Goal: Feedback & Contribution: Submit feedback/report problem

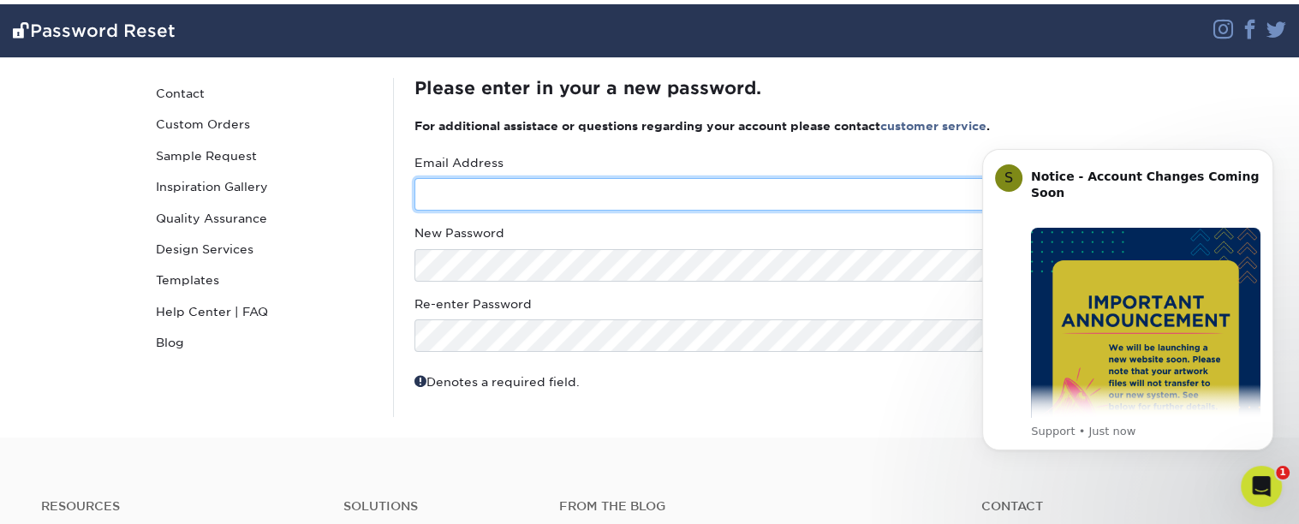
click at [603, 182] on input "text" at bounding box center [779, 194] width 729 height 33
type input "hradmin@senecacenter.org"
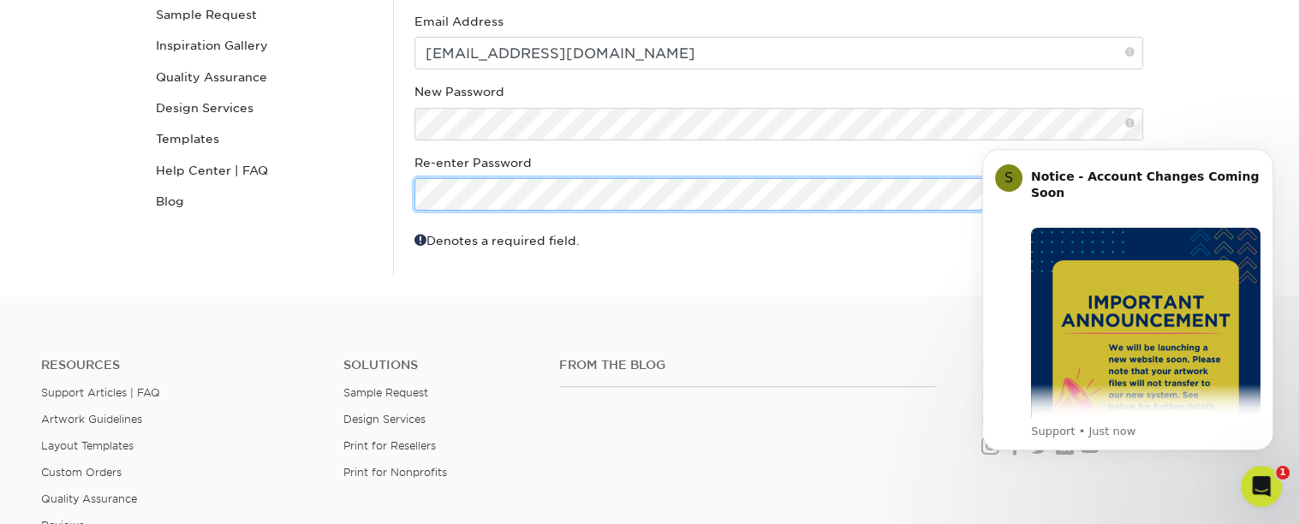
scroll to position [250, 0]
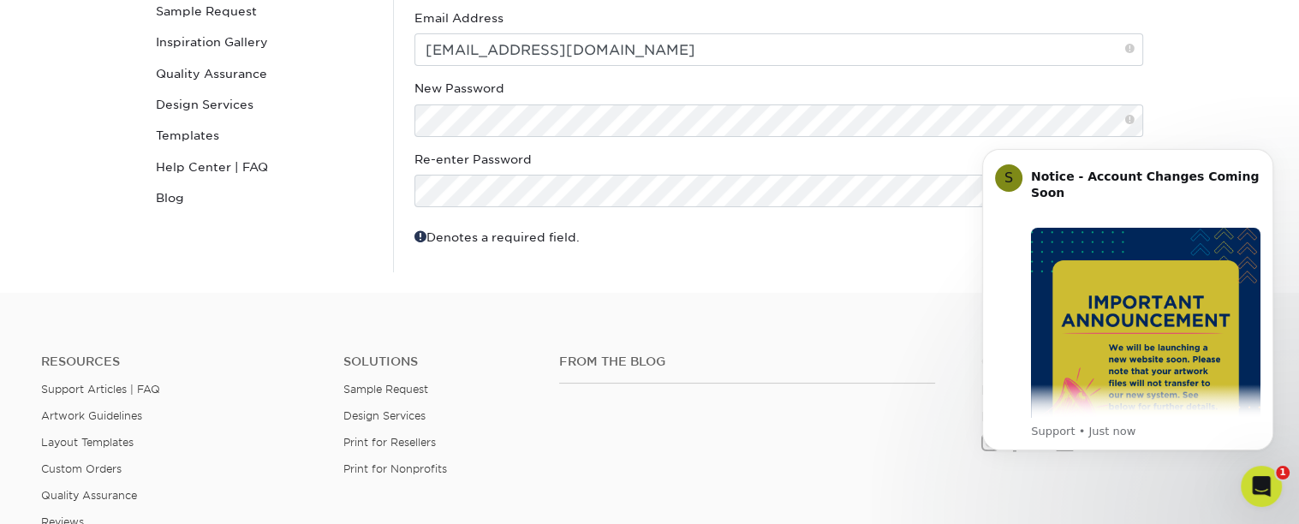
click at [809, 273] on div "Password Reset Contact Custom Orders Sample Request Inspiration Gallery Quality…" at bounding box center [650, 103] width 1028 height 380
click at [1270, 152] on icon "Dismiss notification" at bounding box center [1268, 154] width 6 height 6
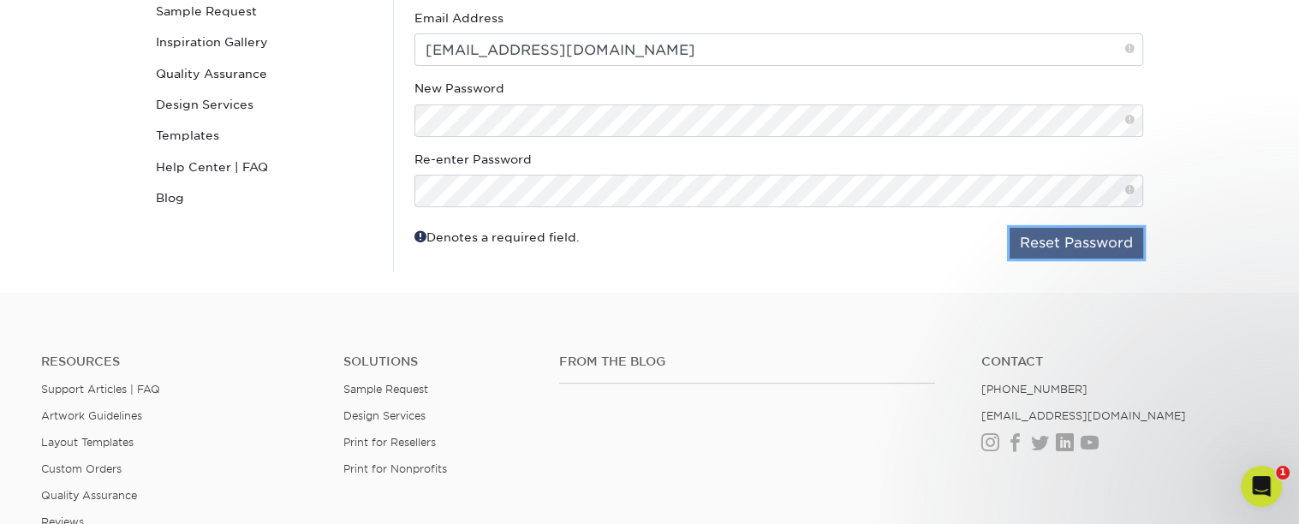
click at [1098, 254] on button "Reset Password" at bounding box center [1077, 243] width 134 height 31
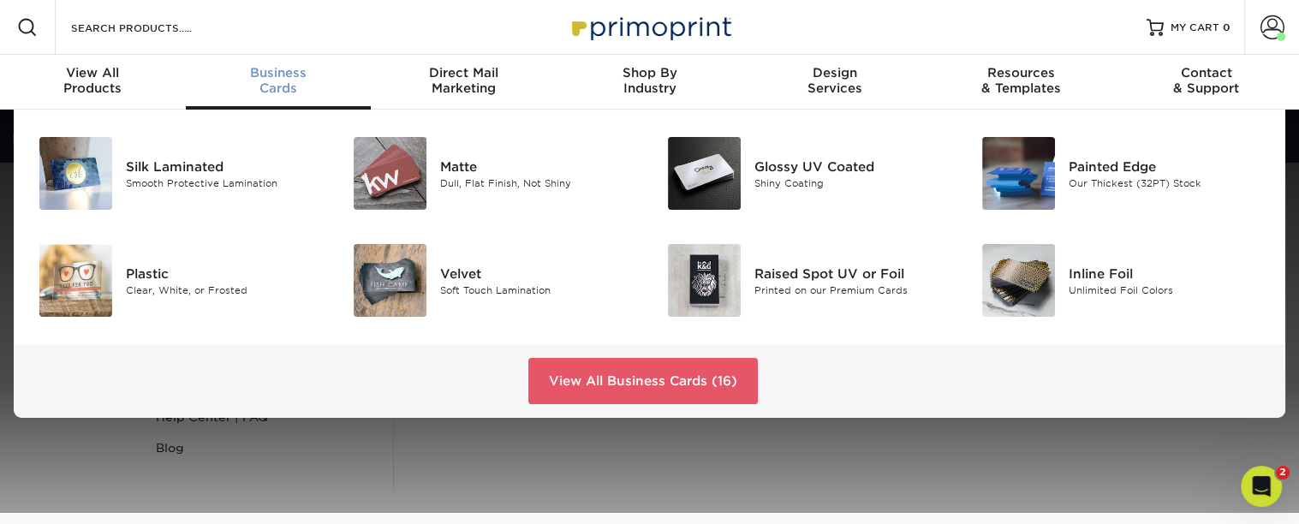
click at [295, 73] on span "Business" at bounding box center [279, 72] width 186 height 15
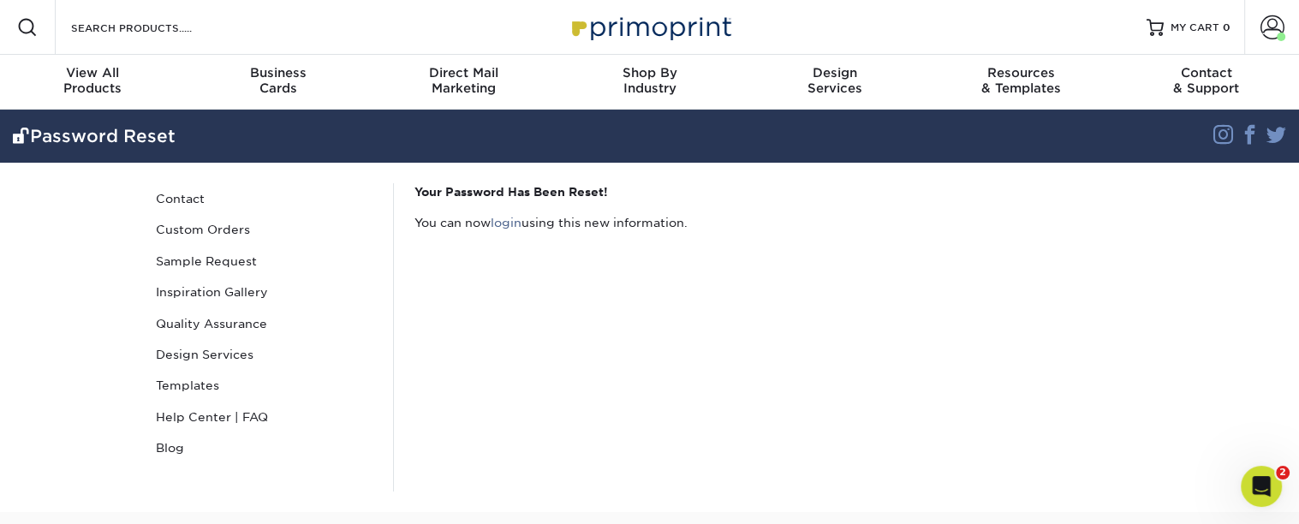
click at [804, 6] on div "Resources Menu Search Products Account Welcome, [GEOGRAPHIC_DATA] Business Acco…" at bounding box center [649, 27] width 1299 height 55
click at [193, 198] on link "Contact" at bounding box center [264, 198] width 231 height 31
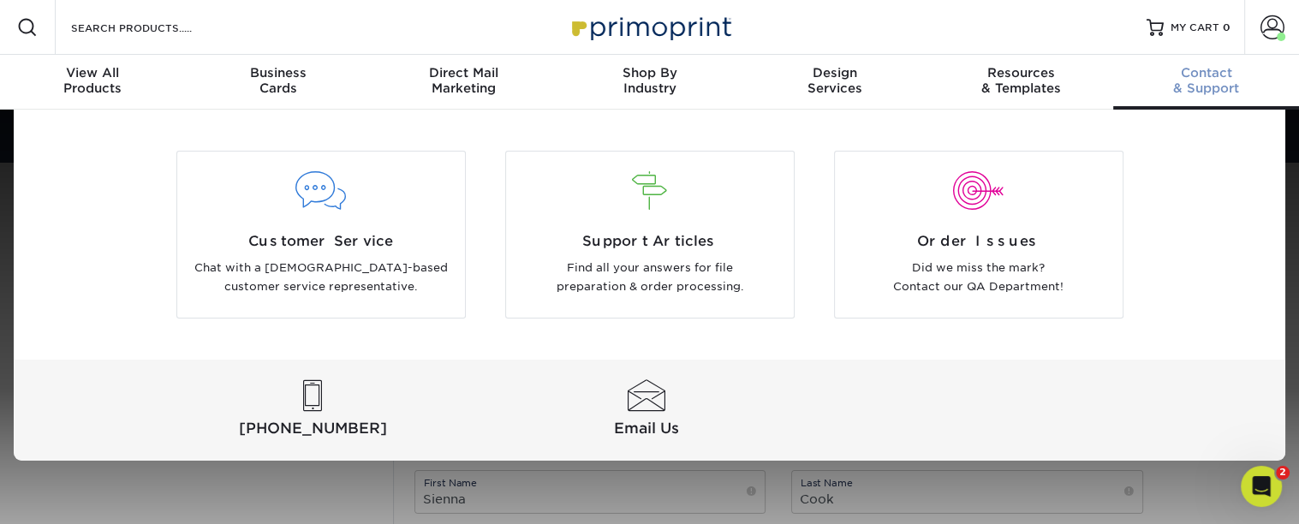
click at [1208, 66] on span "Contact" at bounding box center [1206, 72] width 186 height 15
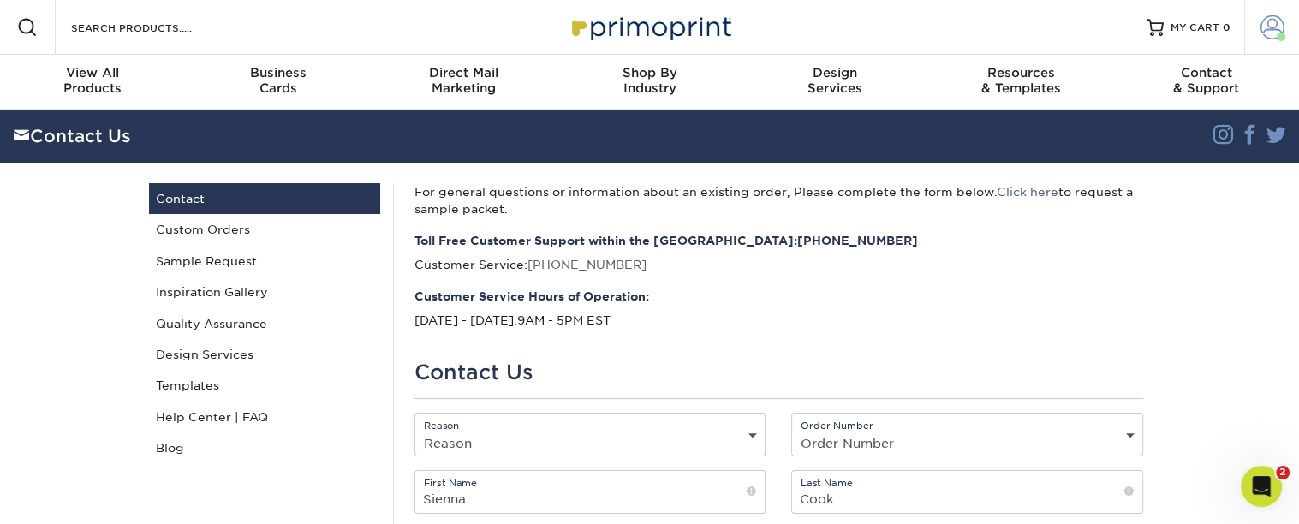
click at [1264, 23] on span at bounding box center [1273, 27] width 24 height 24
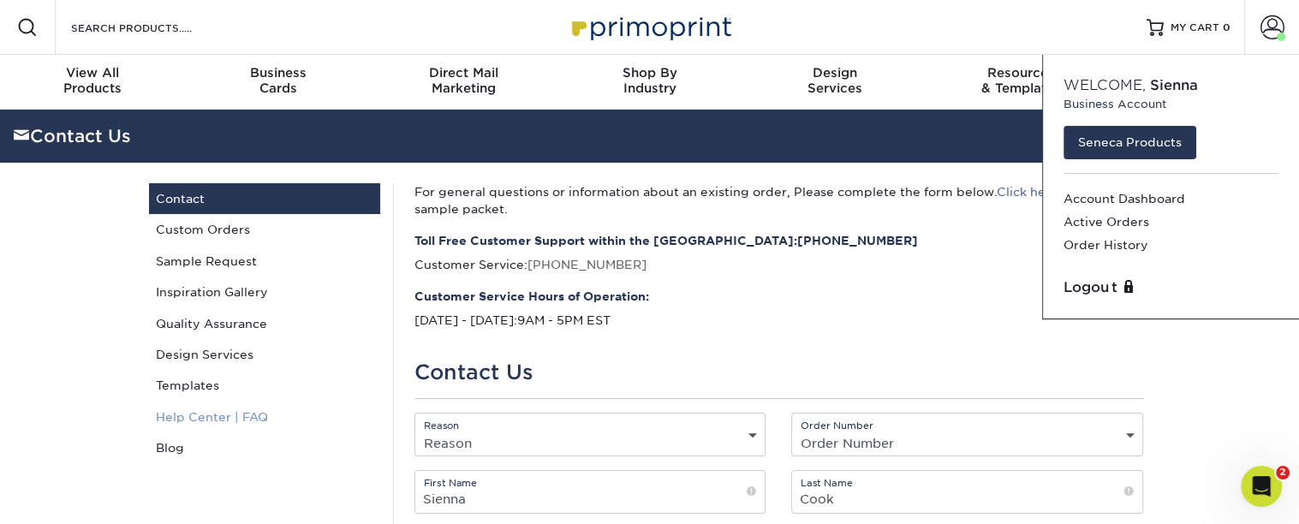
click at [201, 421] on link "Help Center | FAQ" at bounding box center [264, 417] width 231 height 31
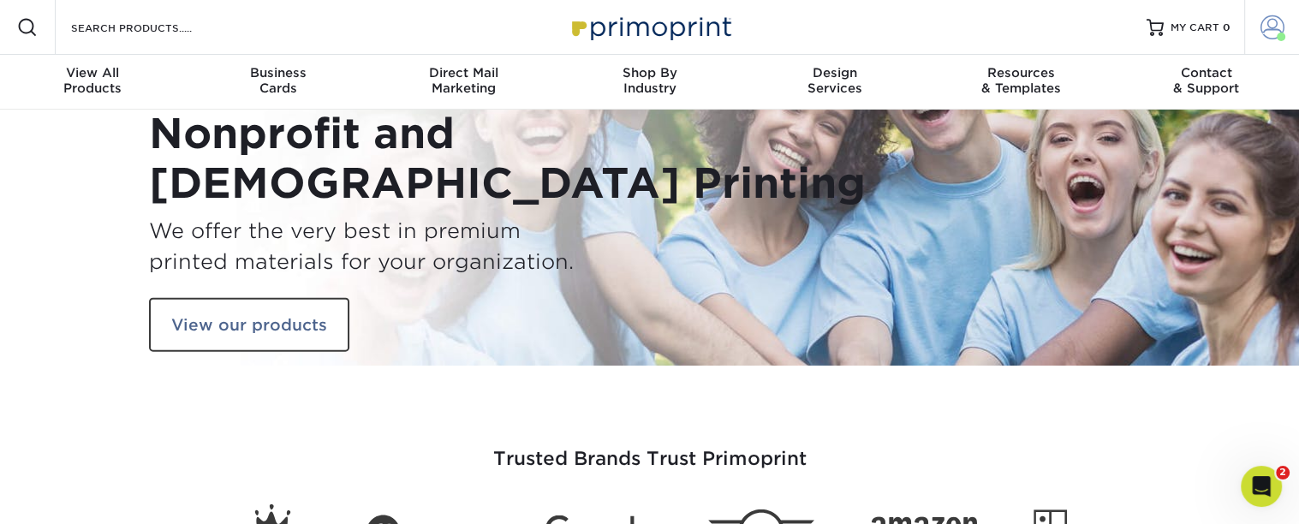
click at [1269, 21] on span at bounding box center [1273, 27] width 24 height 24
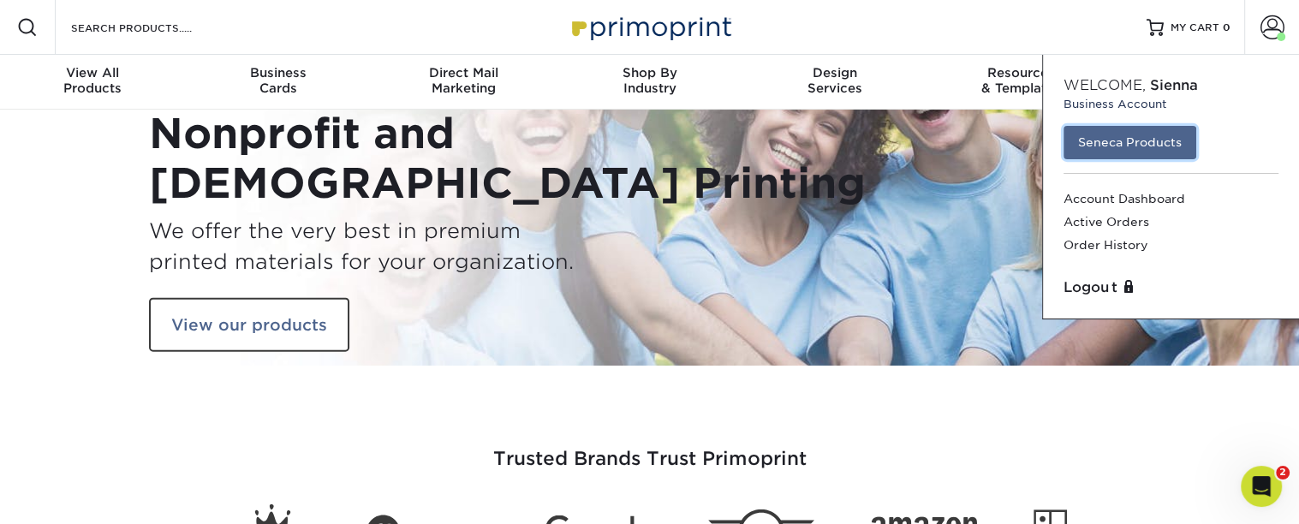
click at [1095, 146] on link "Seneca Products" at bounding box center [1130, 142] width 133 height 33
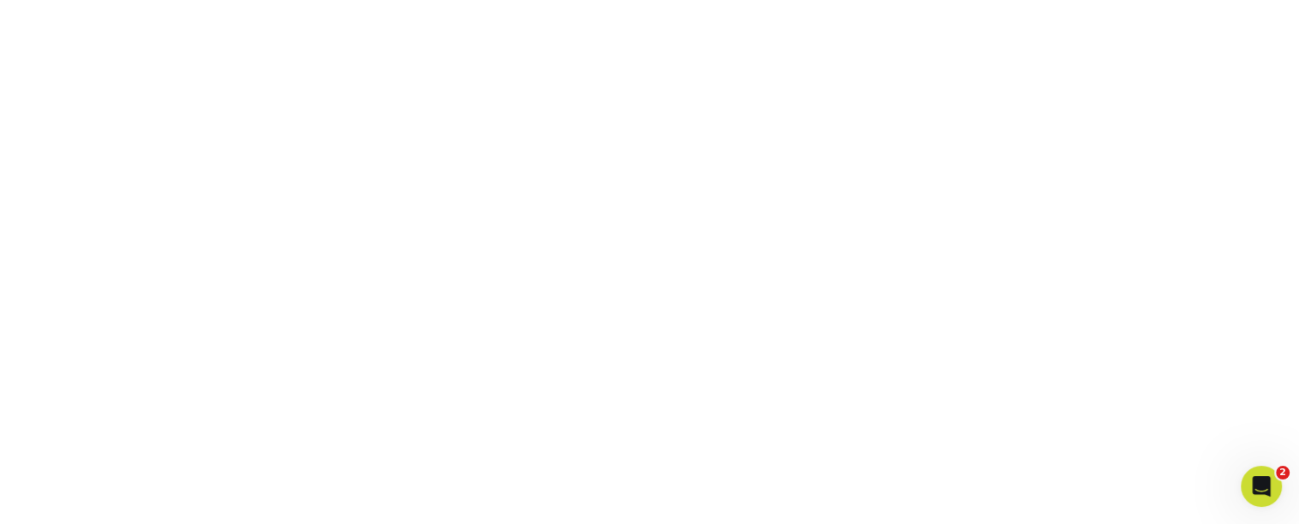
scroll to position [544, 0]
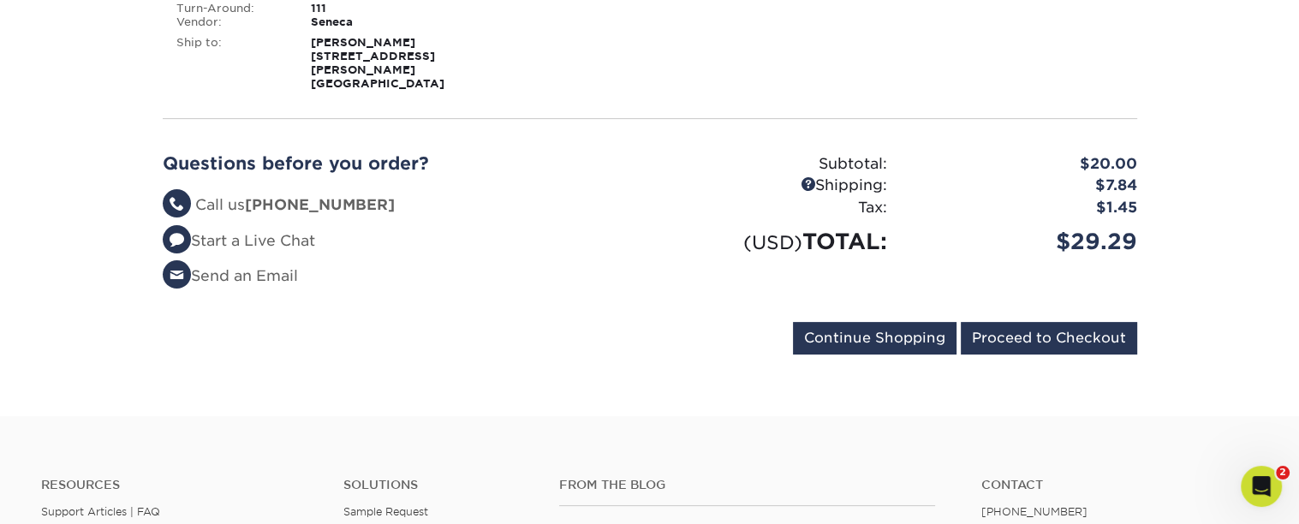
scroll to position [468, 0]
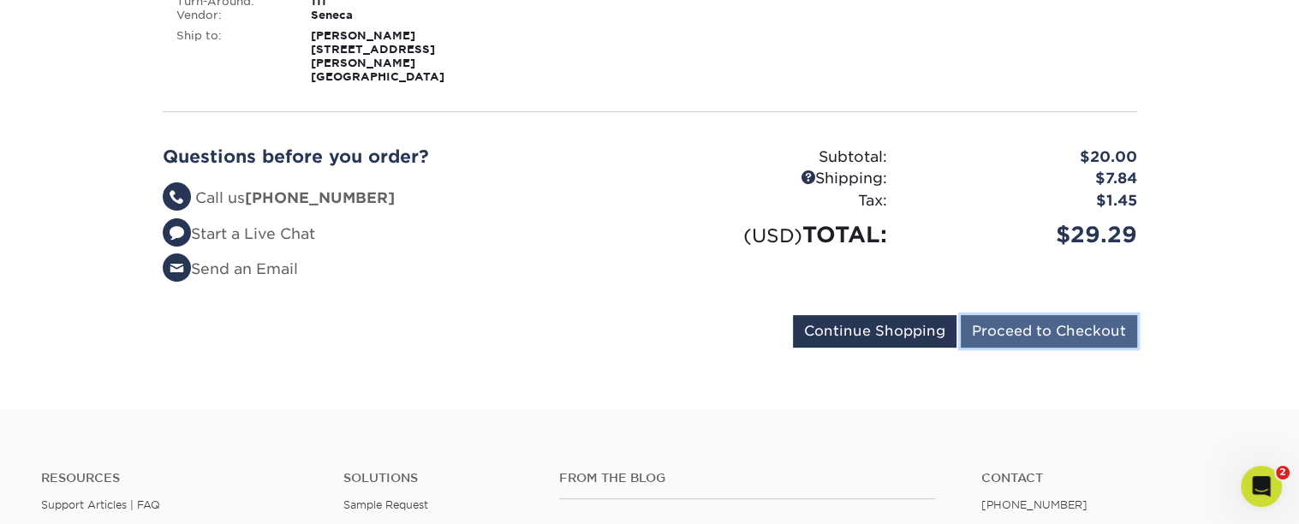
click at [996, 318] on input "Proceed to Checkout" at bounding box center [1049, 331] width 176 height 33
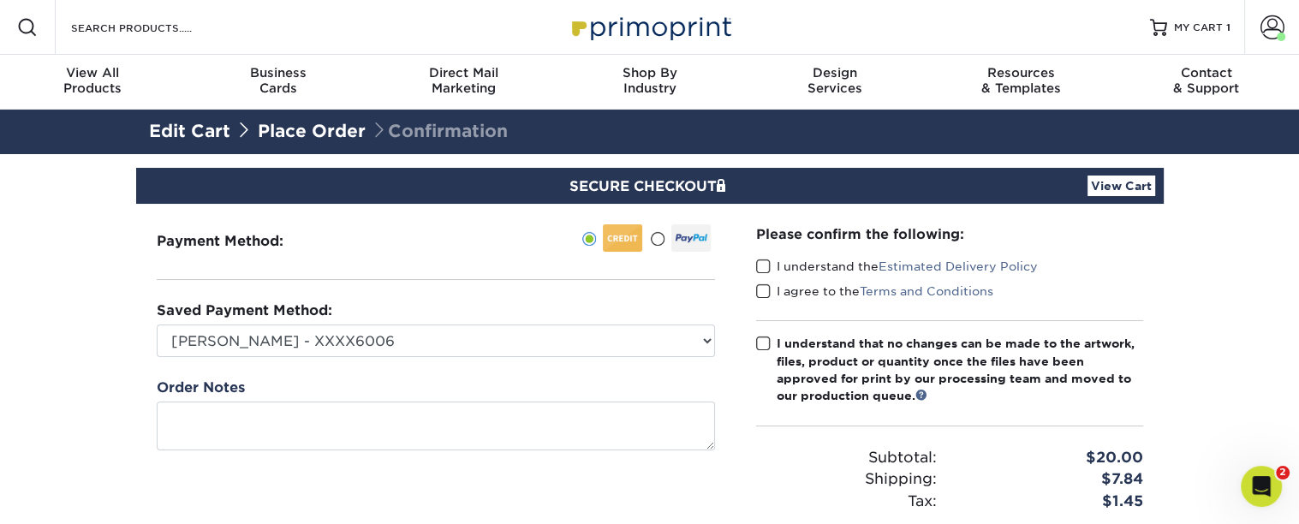
click at [567, 358] on div "Payment Method:" at bounding box center [436, 386] width 600 height 364
click at [541, 318] on div "Saved Payment Method: Tina Briscoe - XXXX6006 Ashley Caulkins - XXXX8878 Visa -…" at bounding box center [436, 329] width 558 height 57
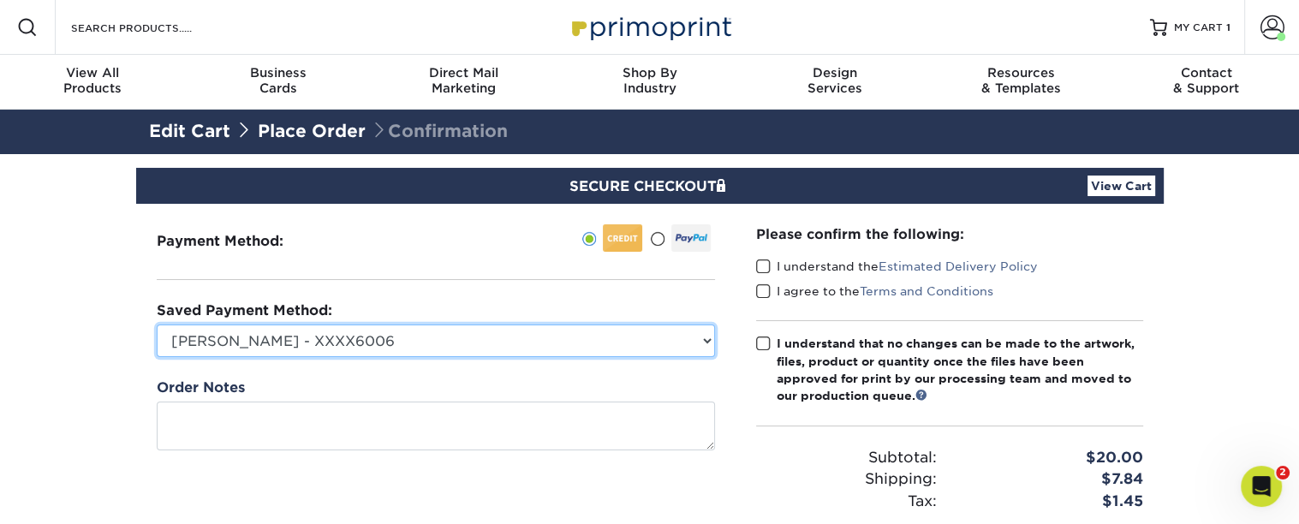
click at [538, 349] on select "Tina Briscoe - XXXX6006 Ashley Caulkins - XXXX8878 Visa - XXXX1765 New Credit C…" at bounding box center [436, 341] width 558 height 33
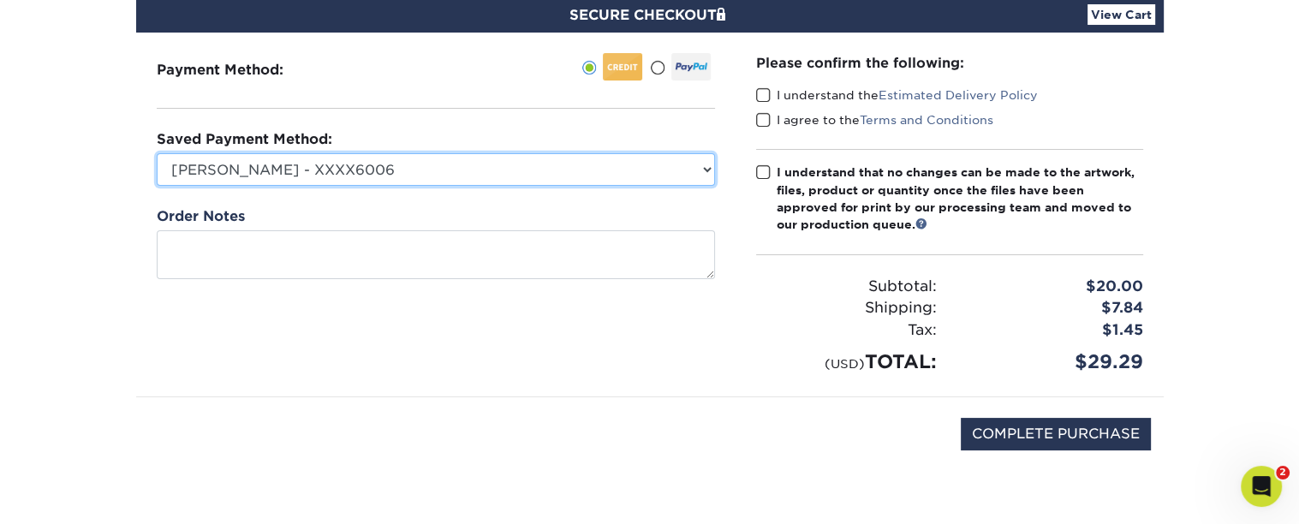
scroll to position [173, 0]
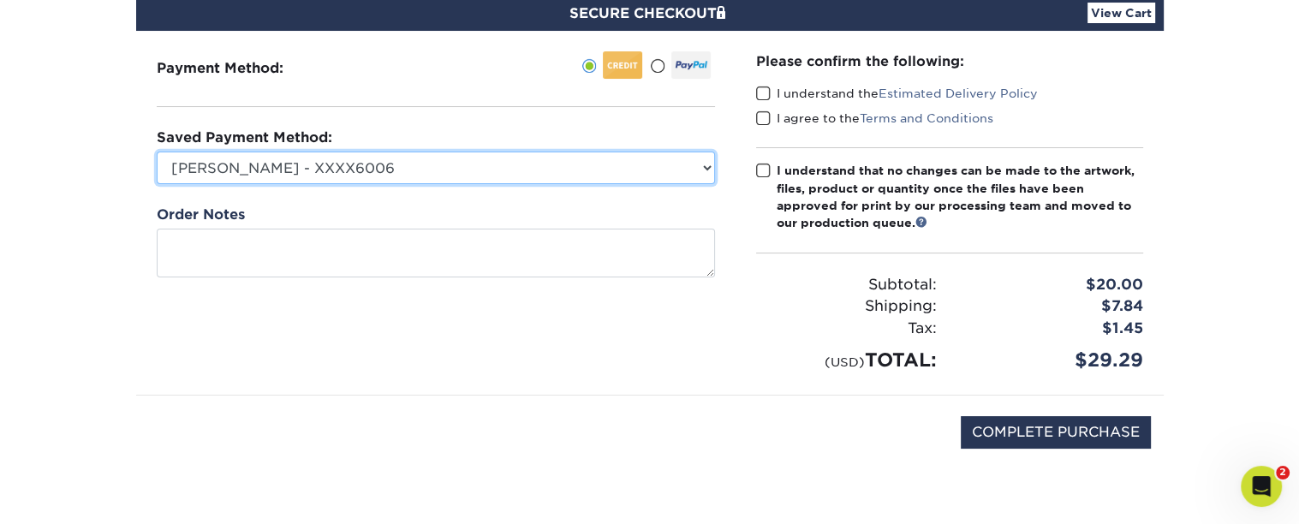
click at [533, 178] on select "Tina Briscoe - XXXX6006 Ashley Caulkins - XXXX8878 Visa - XXXX1765 New Credit C…" at bounding box center [436, 168] width 558 height 33
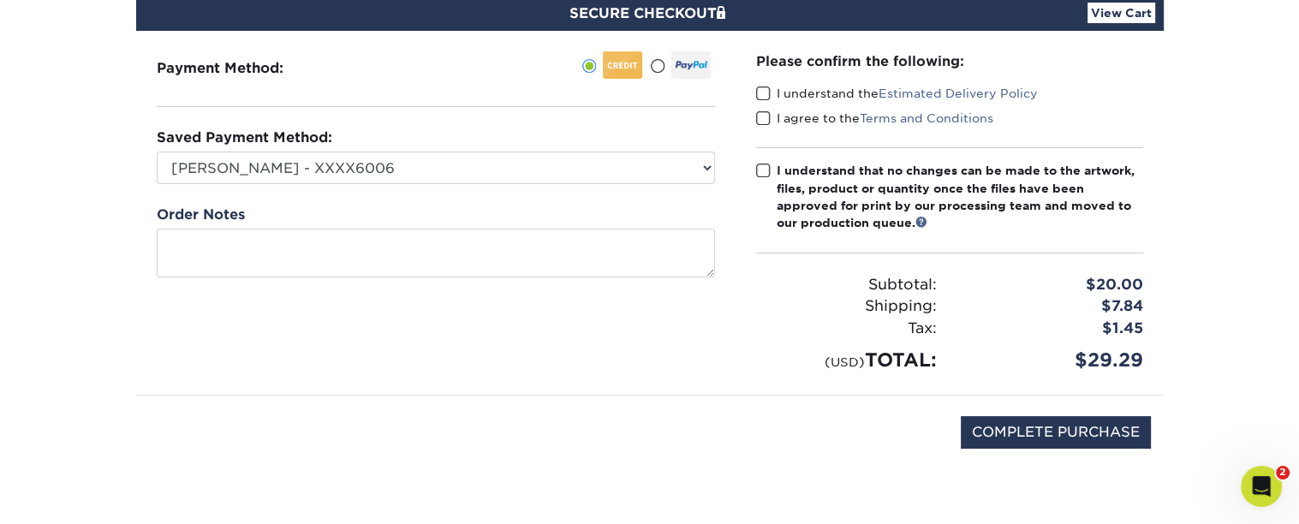
click at [527, 113] on div "Payment Method:" at bounding box center [436, 213] width 600 height 364
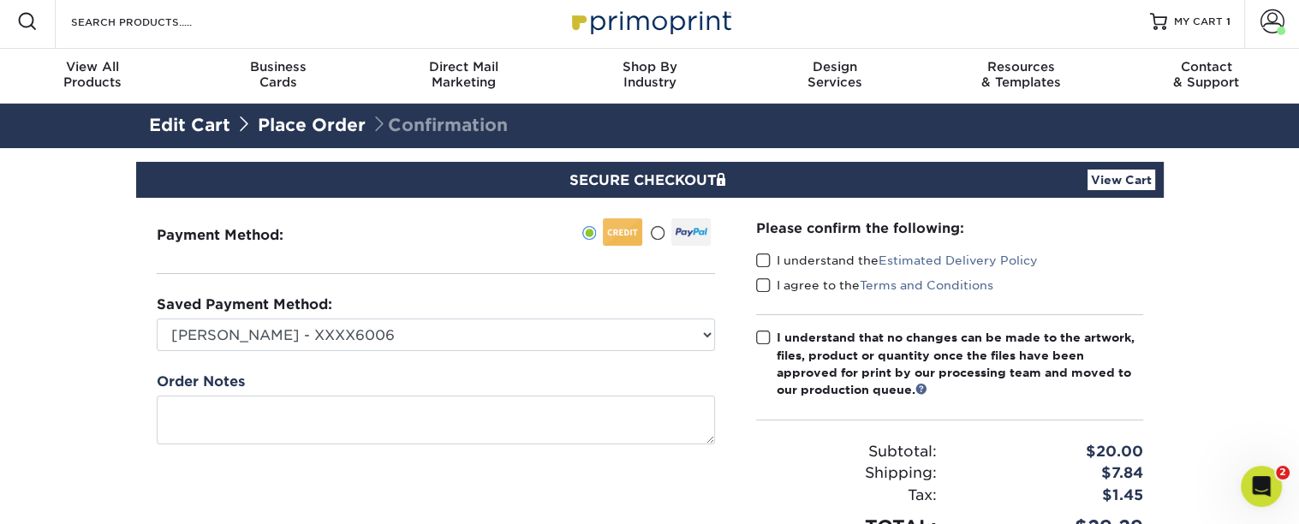
scroll to position [0, 0]
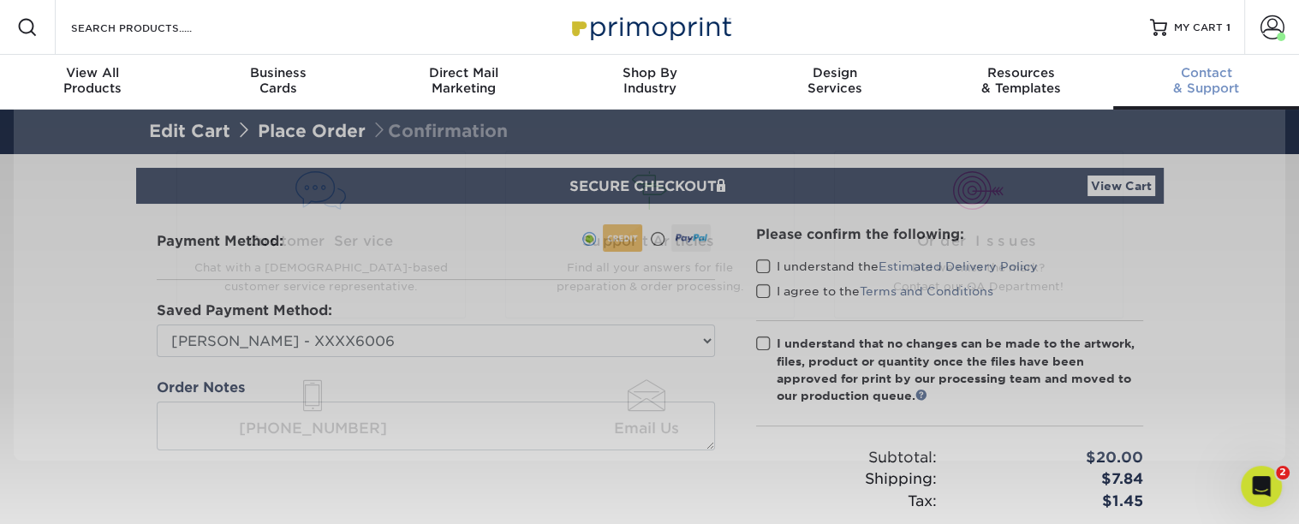
click at [1179, 79] on span "Contact" at bounding box center [1206, 72] width 186 height 15
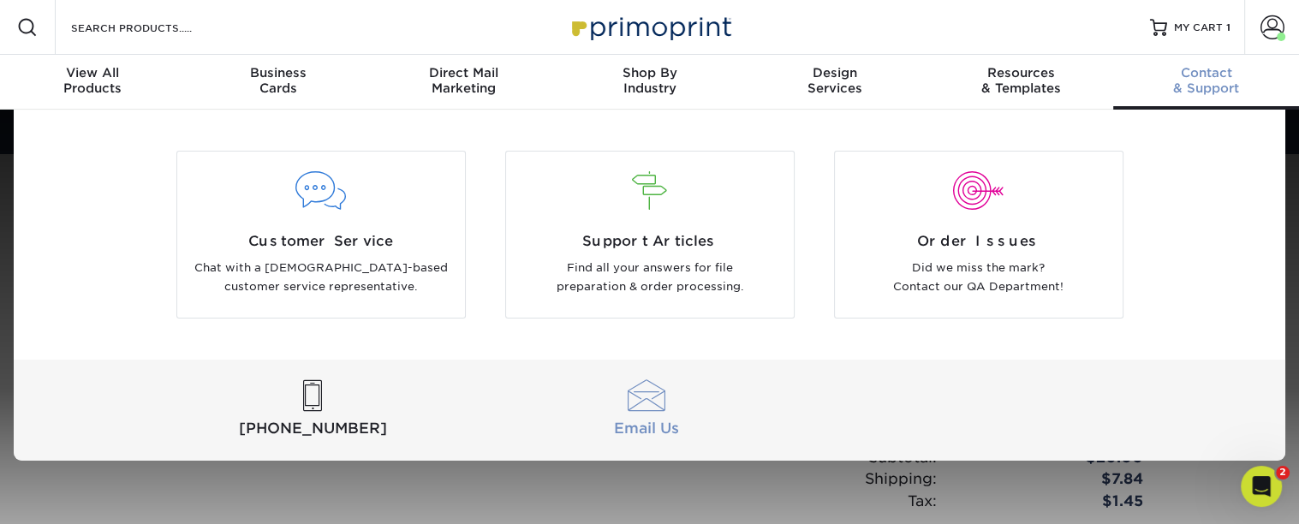
click at [648, 400] on div at bounding box center [646, 396] width 326 height 32
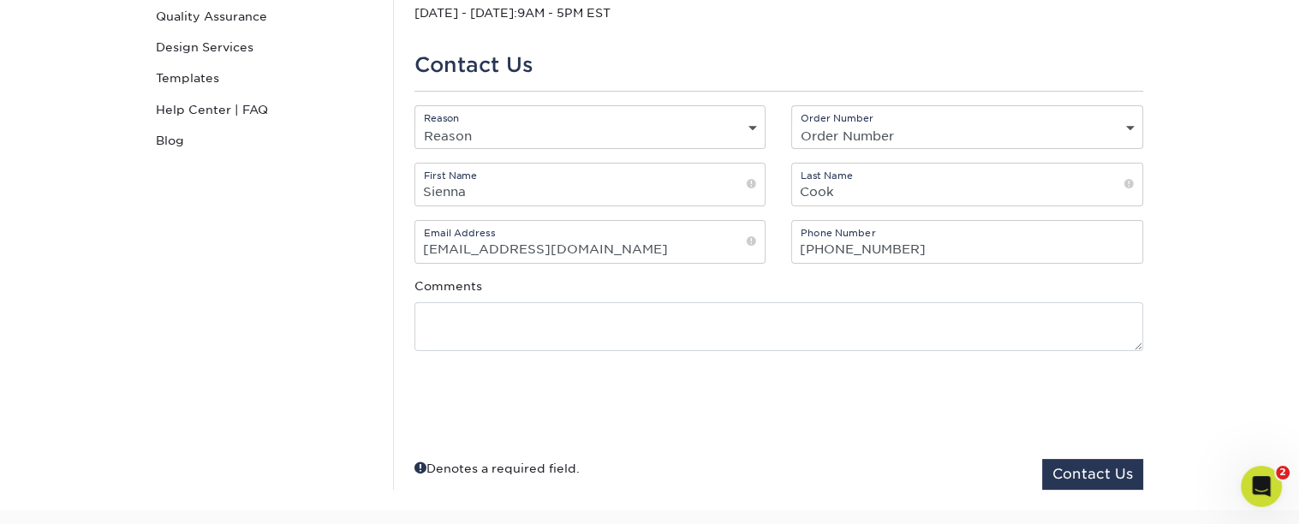
click at [497, 125] on select "Reason General File Preparation Order Status Online Design Issue with your prin…" at bounding box center [590, 135] width 350 height 25
select select "Corporate Accounts"
click at [415, 123] on select "Reason General File Preparation Order Status Online Design Issue with your prin…" at bounding box center [590, 135] width 350 height 25
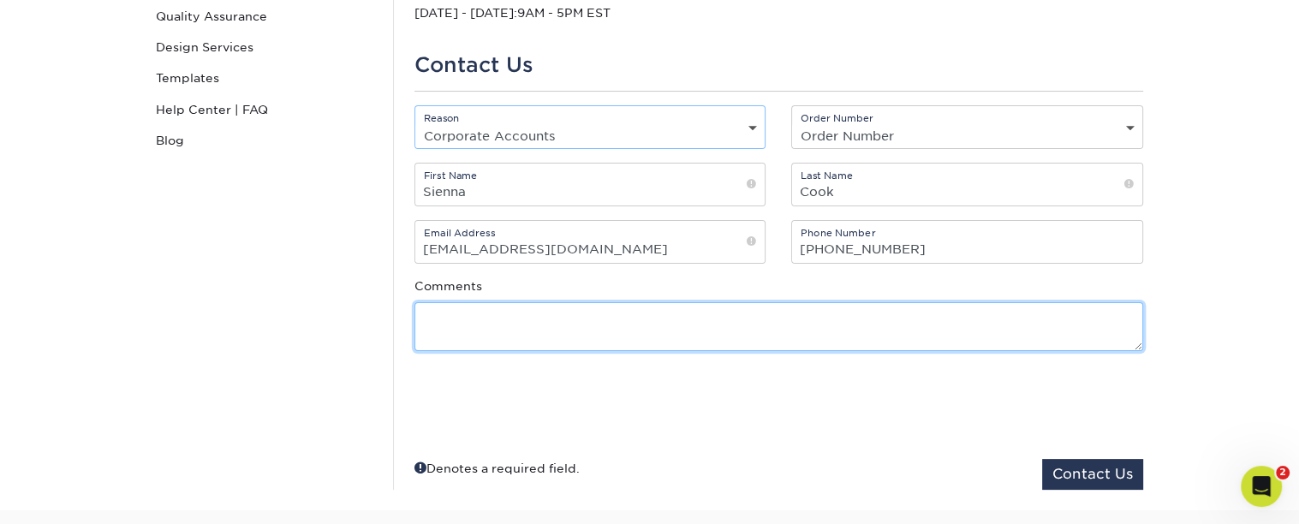
click at [464, 327] on textarea at bounding box center [779, 326] width 729 height 49
type textarea "H"
click at [576, 342] on textarea "Hi There, We would like to set up invoice payments." at bounding box center [779, 326] width 729 height 49
click at [761, 340] on textarea "Hi There, We would like to set up payments via invoice payments." at bounding box center [779, 326] width 729 height 49
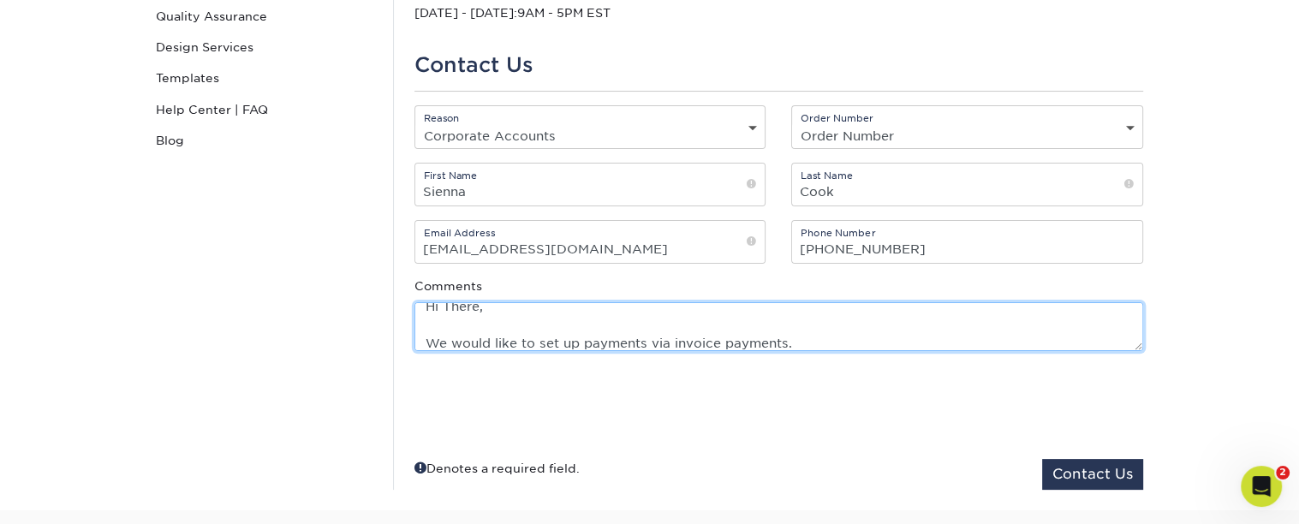
click at [761, 340] on textarea "Hi There, We would like to set up payments via invoice payments." at bounding box center [779, 326] width 729 height 49
type textarea "Hi There, We would like to set up payments via invoice. Please let me know how …"
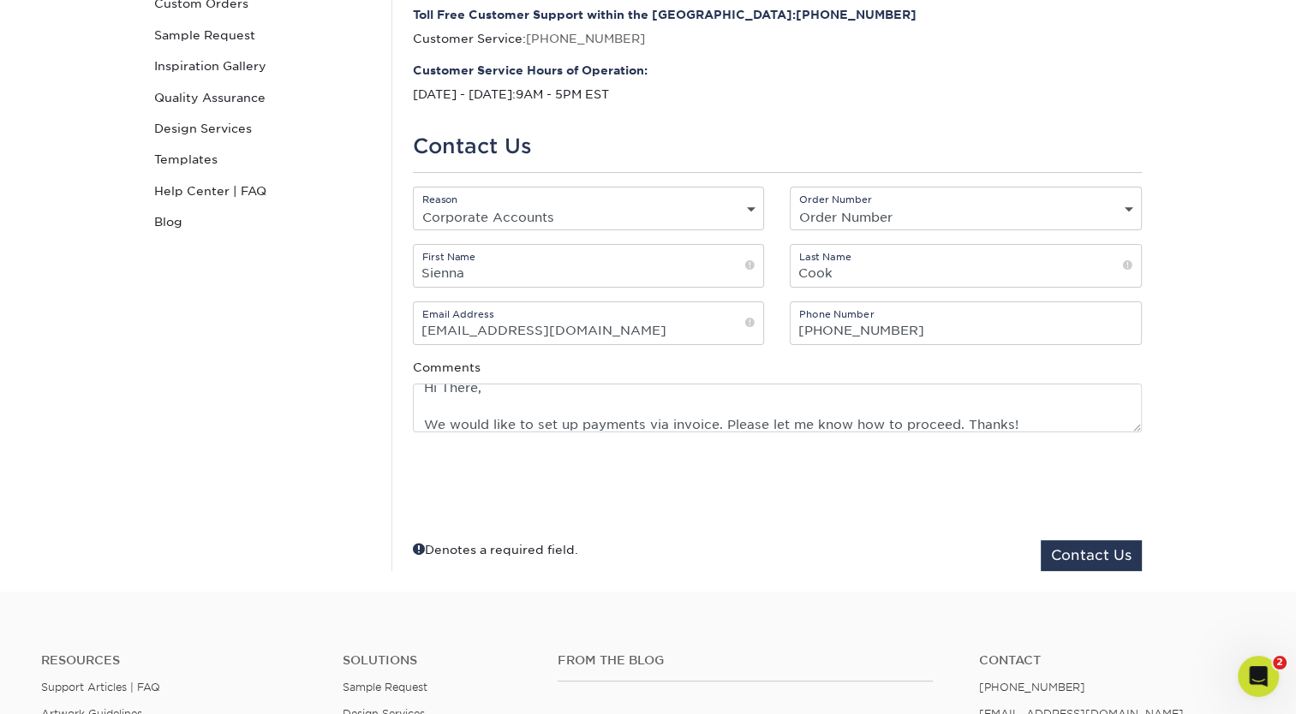
scroll to position [226, 0]
click at [1081, 523] on button "Contact Us" at bounding box center [1091, 555] width 101 height 31
